Goal: Task Accomplishment & Management: Manage account settings

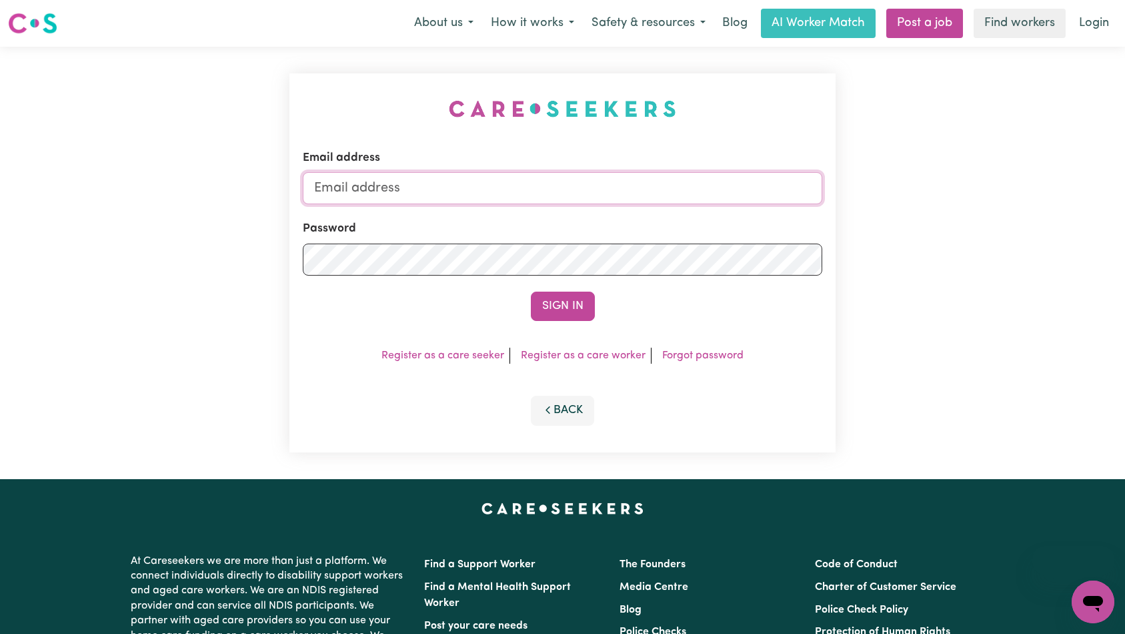
click at [631, 187] on input "Email address" at bounding box center [563, 188] width 520 height 32
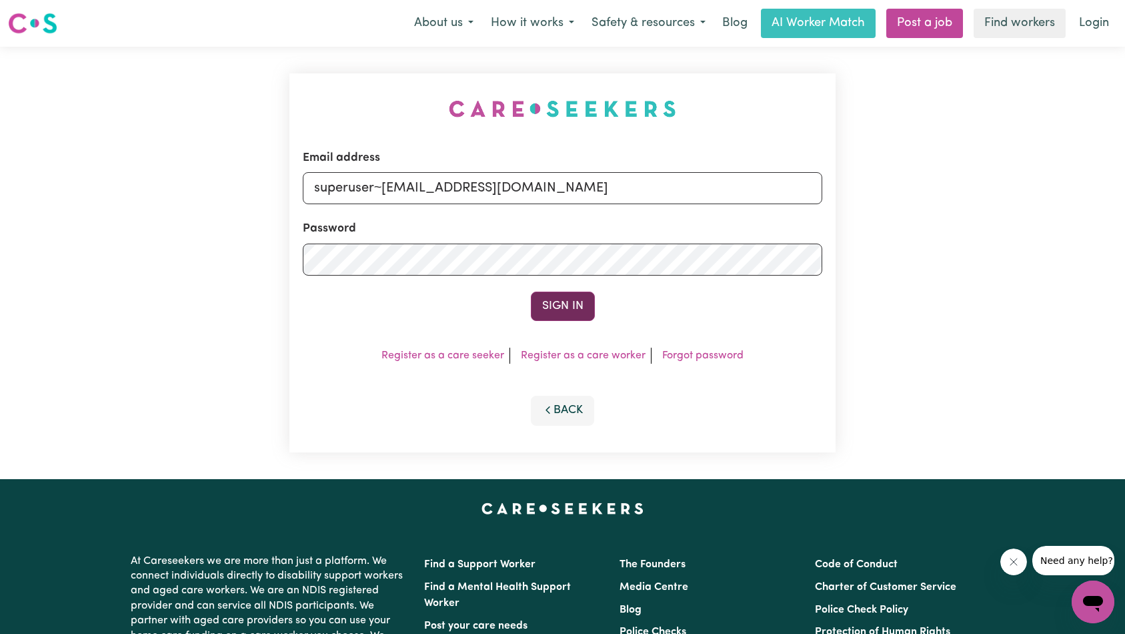
type input "superuser~[EMAIL_ADDRESS][DOMAIN_NAME]"
click at [570, 298] on button "Sign In" at bounding box center [563, 305] width 64 height 29
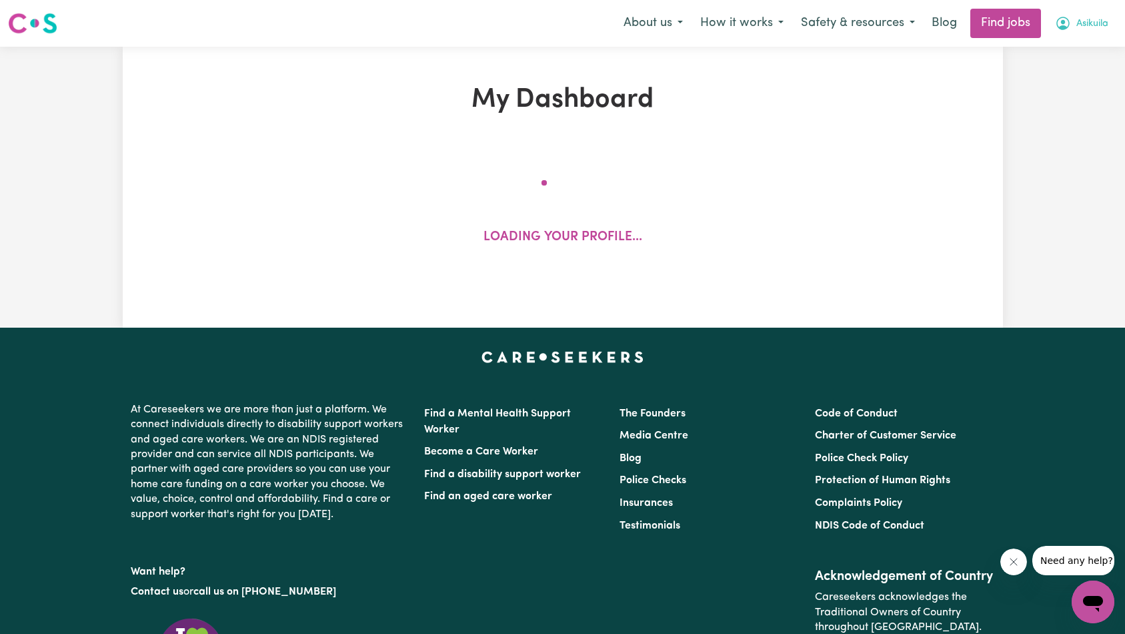
click at [1089, 26] on span "Asikuila" at bounding box center [1093, 24] width 32 height 15
click at [1079, 47] on link "My Account" at bounding box center [1063, 51] width 105 height 25
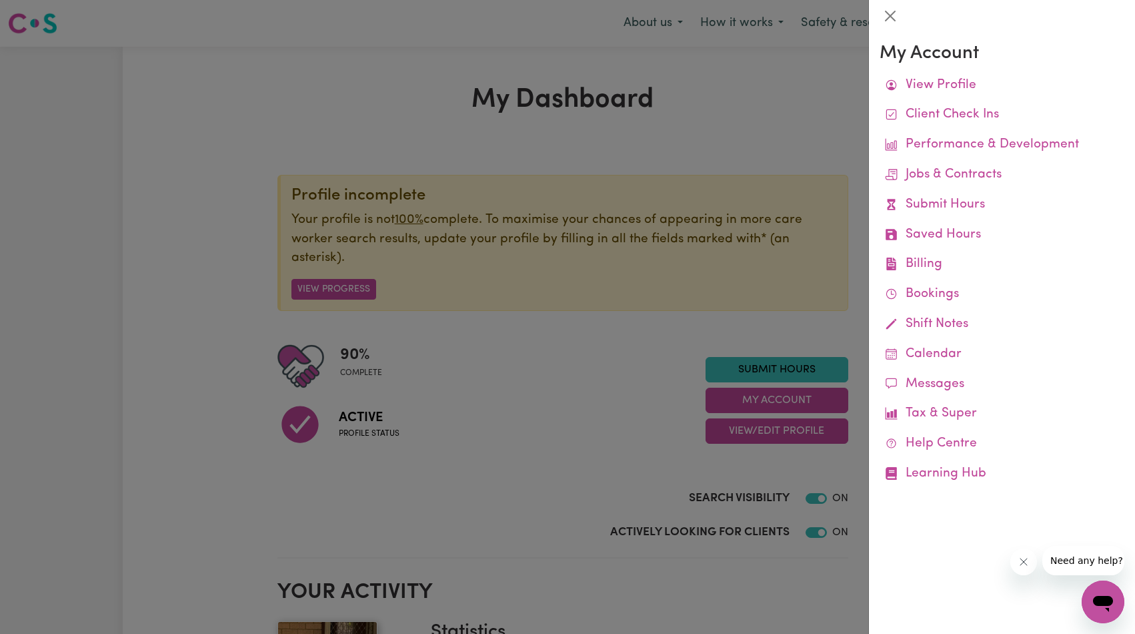
click at [656, 238] on div at bounding box center [567, 317] width 1135 height 634
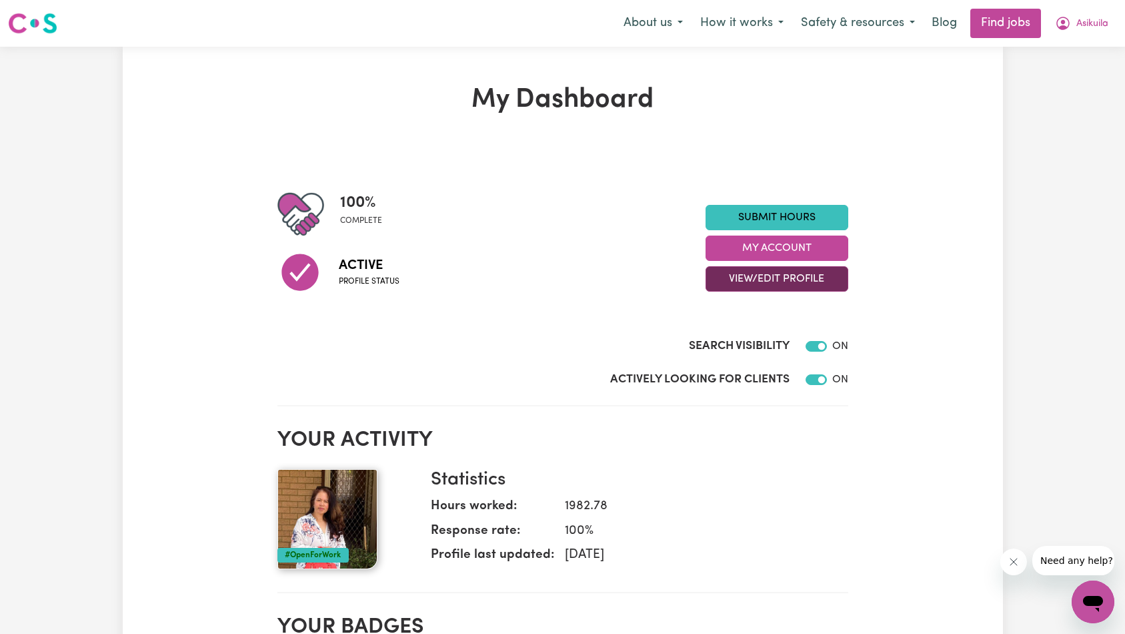
click at [779, 277] on button "View/Edit Profile" at bounding box center [777, 278] width 143 height 25
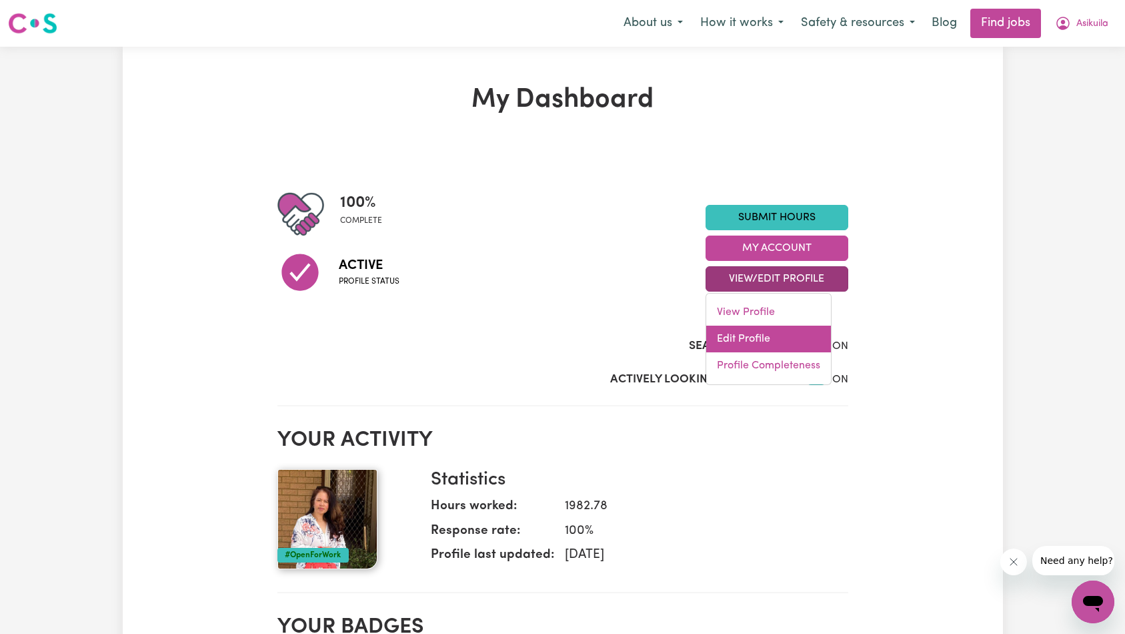
click at [772, 348] on link "Edit Profile" at bounding box center [768, 339] width 125 height 27
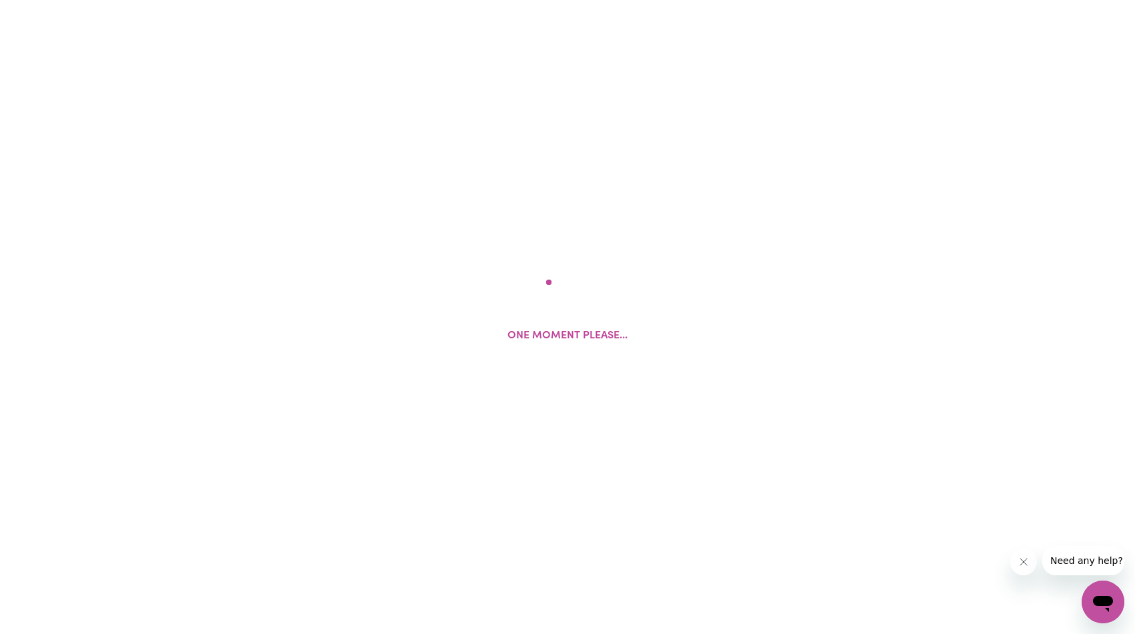
select select "[DEMOGRAPHIC_DATA]"
select select "[DEMOGRAPHIC_DATA] Citizen"
select select "Studying a healthcare related degree or qualification"
select select "35"
select select "45"
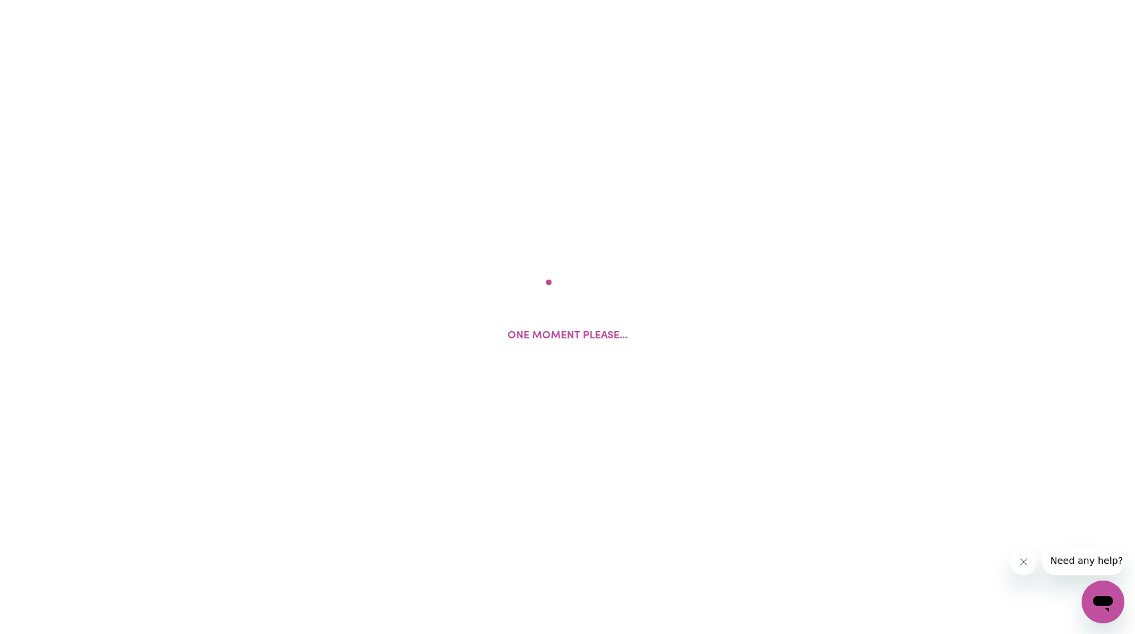
select select "60"
select select "65"
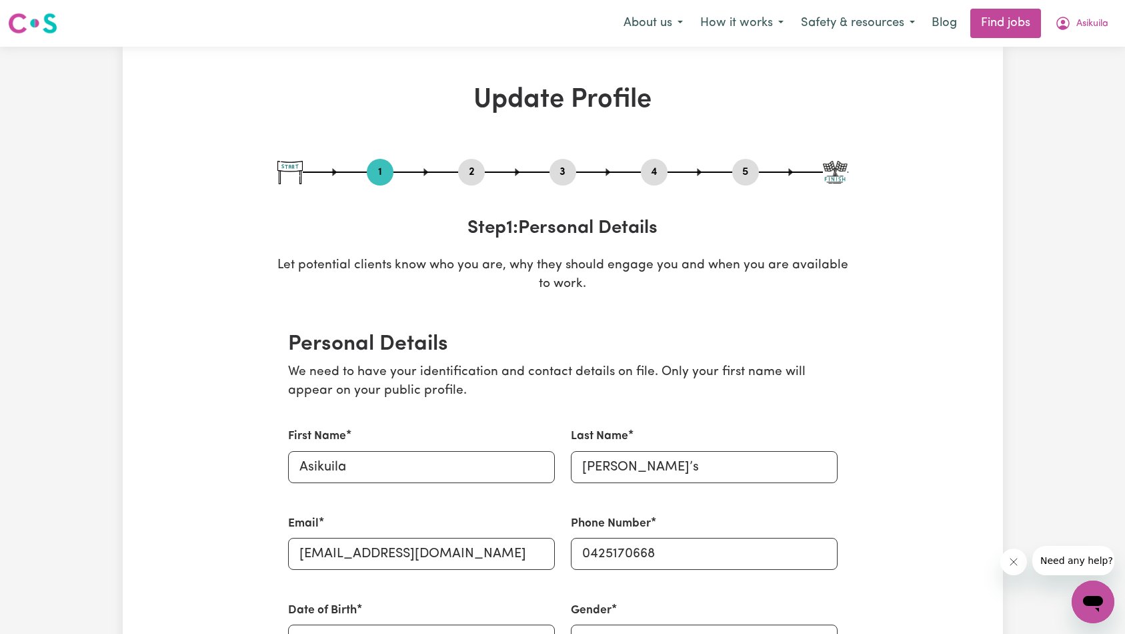
click at [471, 175] on button "2" at bounding box center [471, 171] width 27 height 17
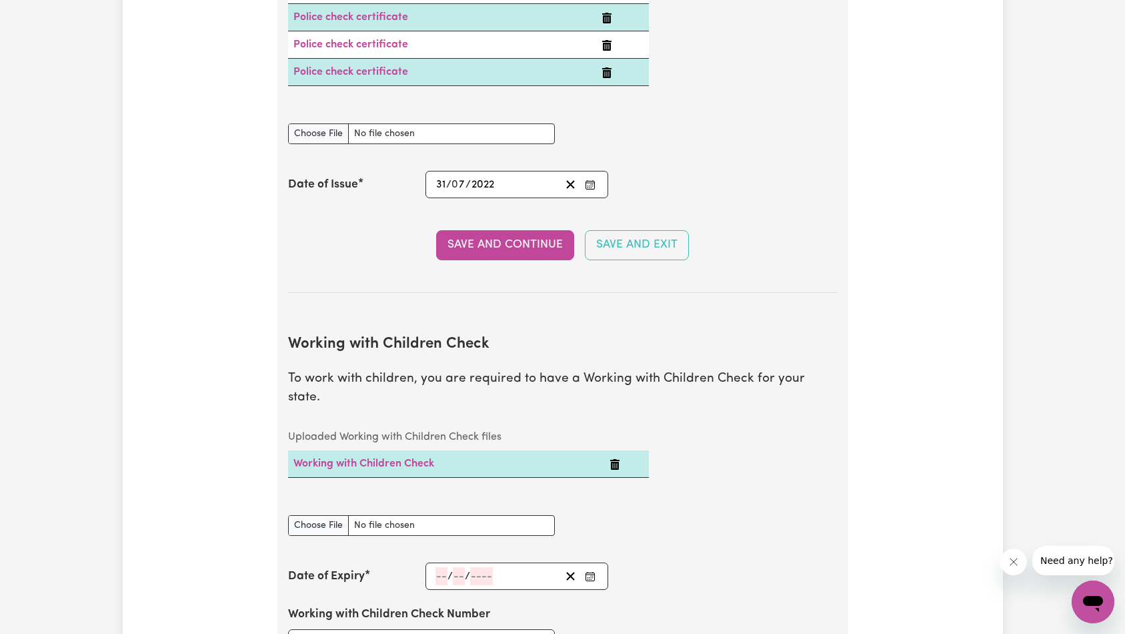
scroll to position [1027, 0]
